Goal: Task Accomplishment & Management: Manage account settings

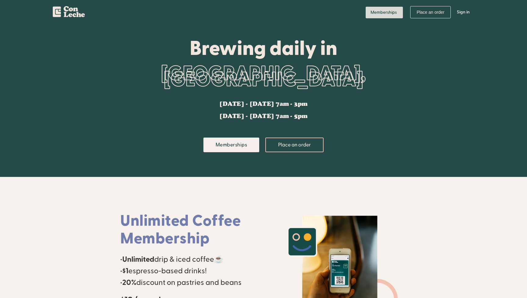
click at [393, 9] on link "Memberships" at bounding box center [384, 13] width 37 height 12
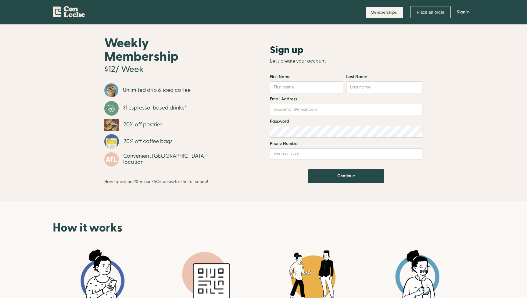
click at [462, 14] on link "Sign in" at bounding box center [463, 12] width 22 height 18
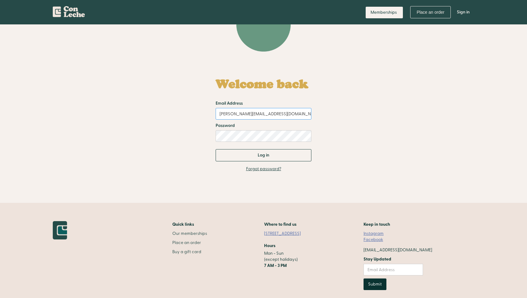
type input "[PERSON_NAME][EMAIL_ADDRESS][DOMAIN_NAME]"
click at [263, 155] on input "Log in" at bounding box center [264, 155] width 96 height 12
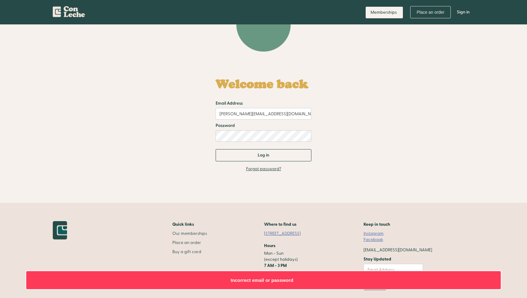
click at [260, 167] on link "Forgot password?" at bounding box center [263, 169] width 35 height 6
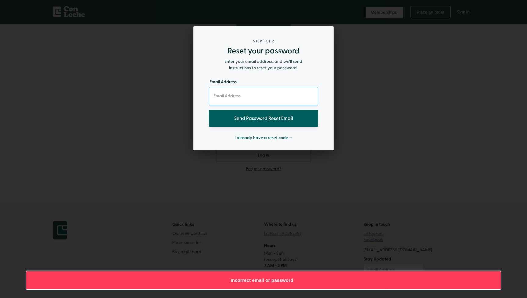
click at [263, 92] on input "email" at bounding box center [263, 96] width 109 height 18
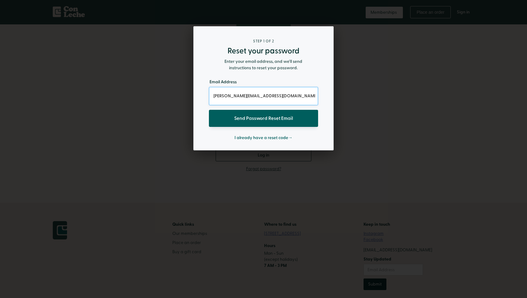
type input "[PERSON_NAME][EMAIL_ADDRESS][DOMAIN_NAME]"
click at [268, 119] on input "Send Password Reset Email" at bounding box center [263, 118] width 109 height 17
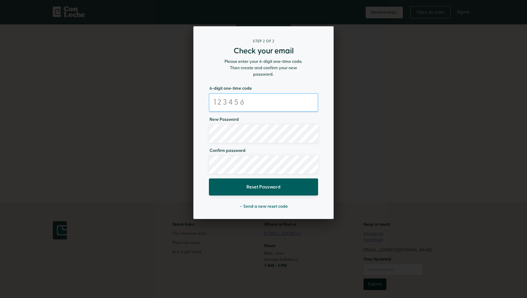
click at [252, 104] on input "text" at bounding box center [263, 102] width 109 height 18
paste input "664782"
type input "664782"
click at [264, 186] on input "Reset Password" at bounding box center [263, 186] width 109 height 17
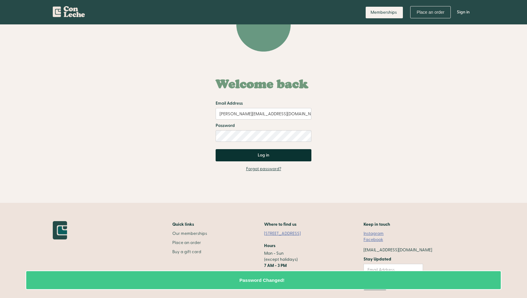
click at [264, 153] on input "Log in" at bounding box center [264, 155] width 96 height 12
